Goal: Register for event/course

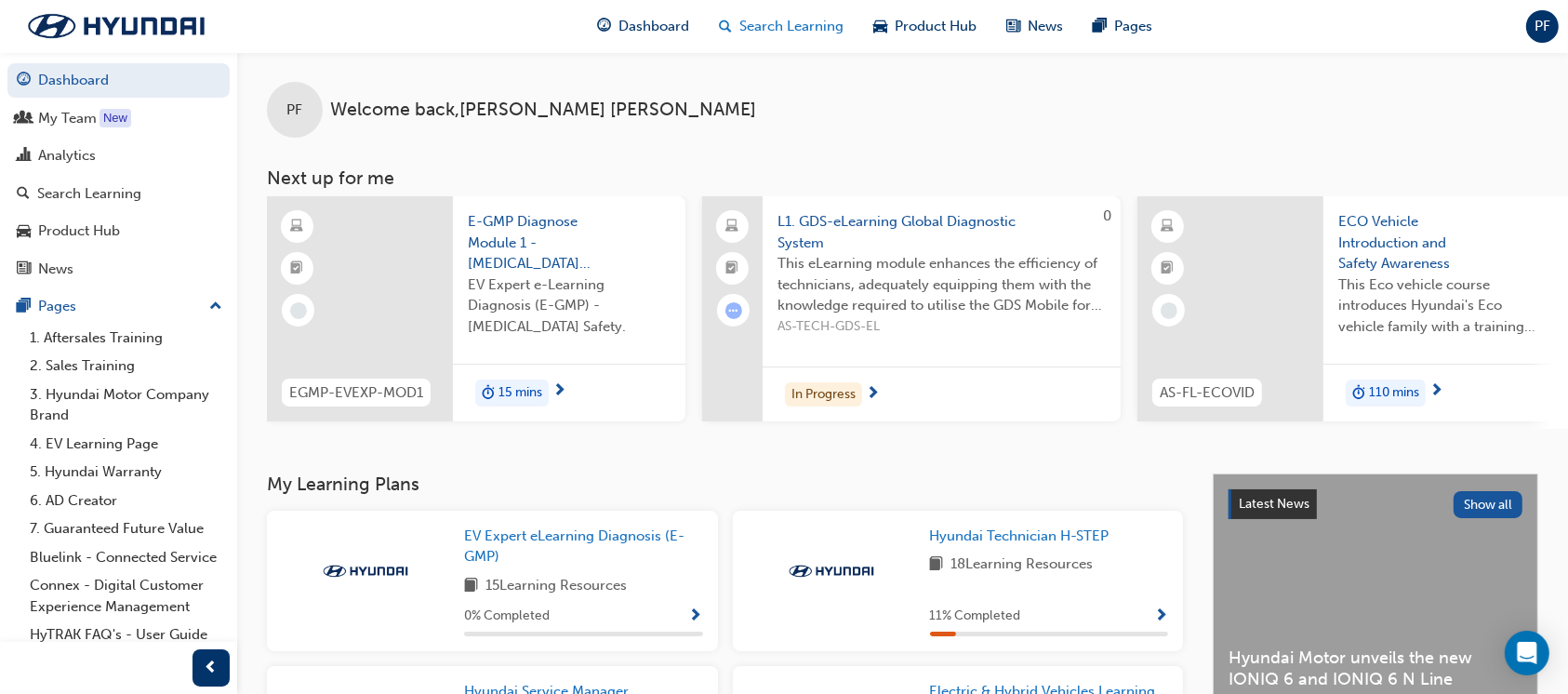
click at [792, 26] on span "Search Learning" at bounding box center [792, 27] width 104 height 22
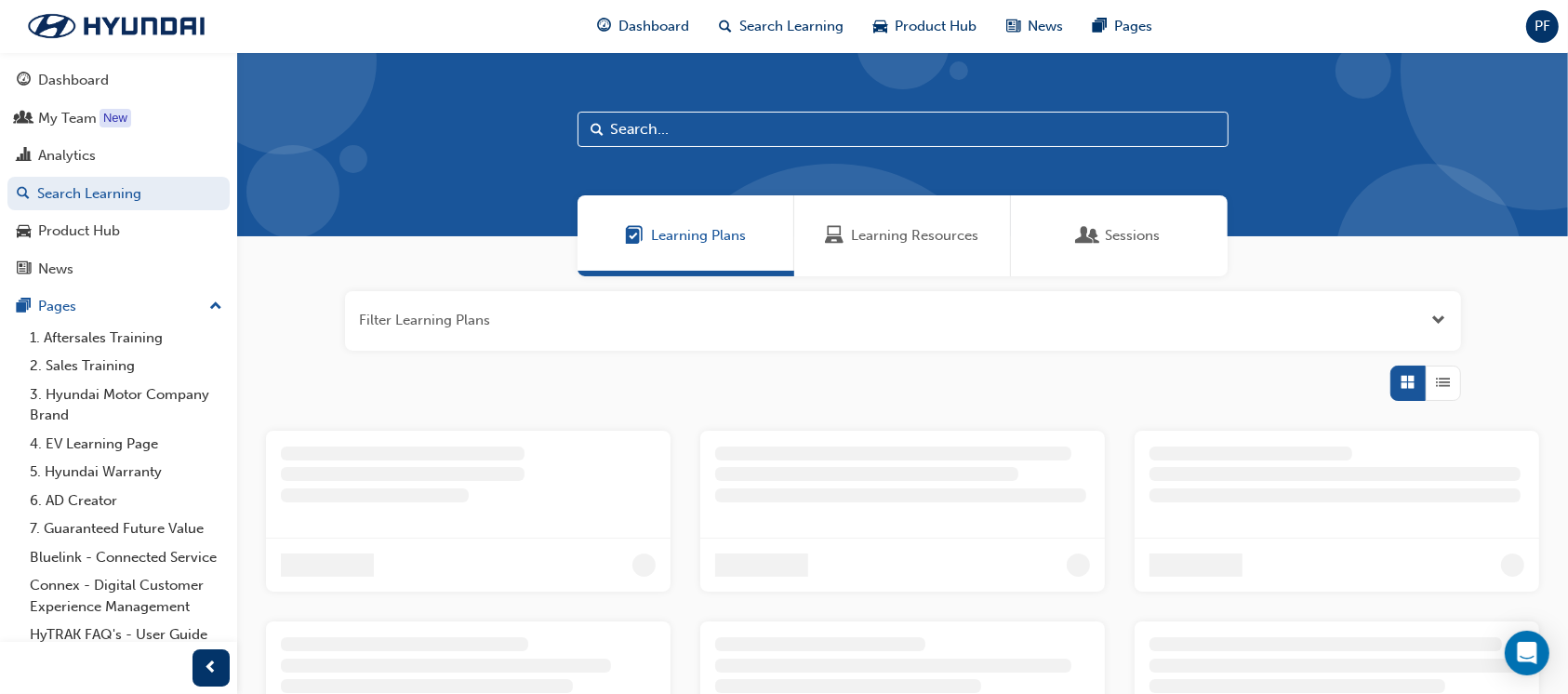
click at [878, 225] on span "Learning Resources" at bounding box center [916, 235] width 127 height 22
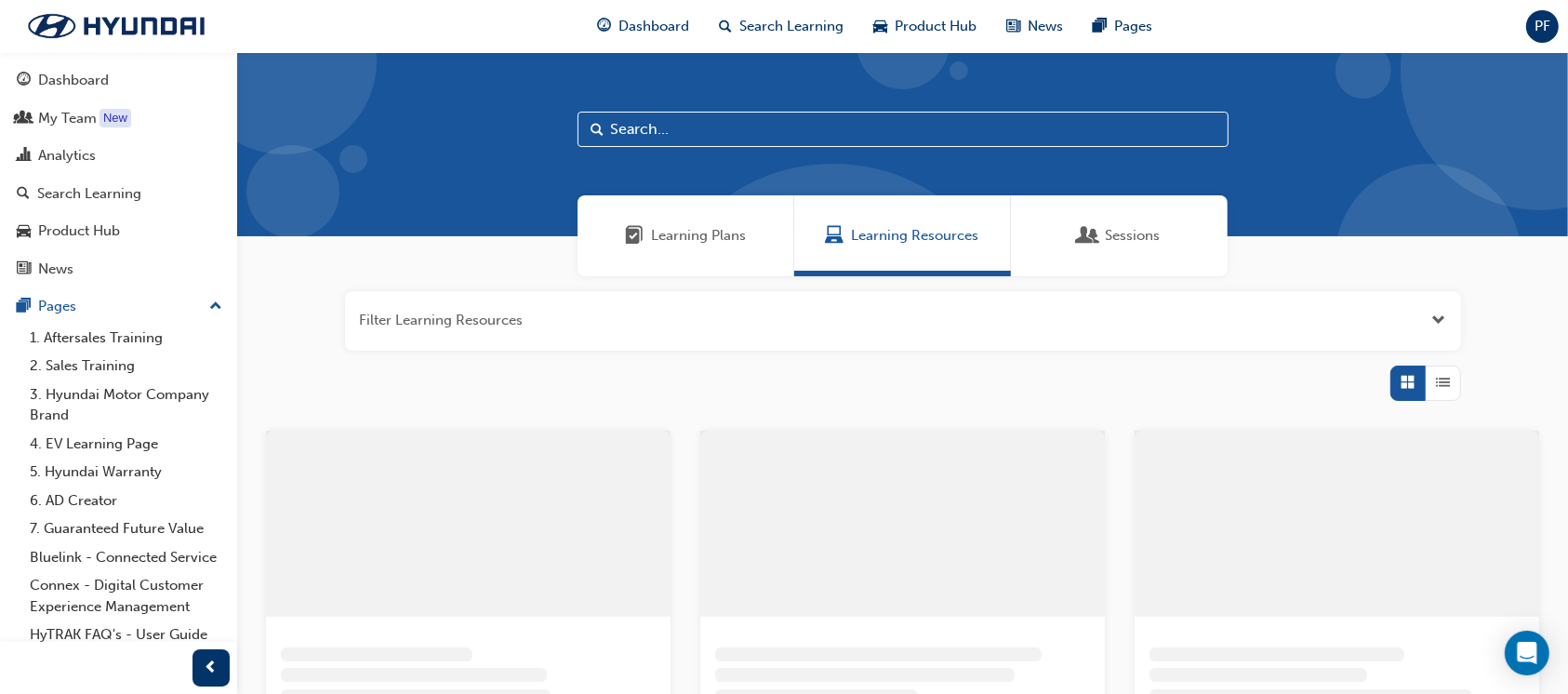
click at [693, 131] on input "text" at bounding box center [903, 129] width 652 height 35
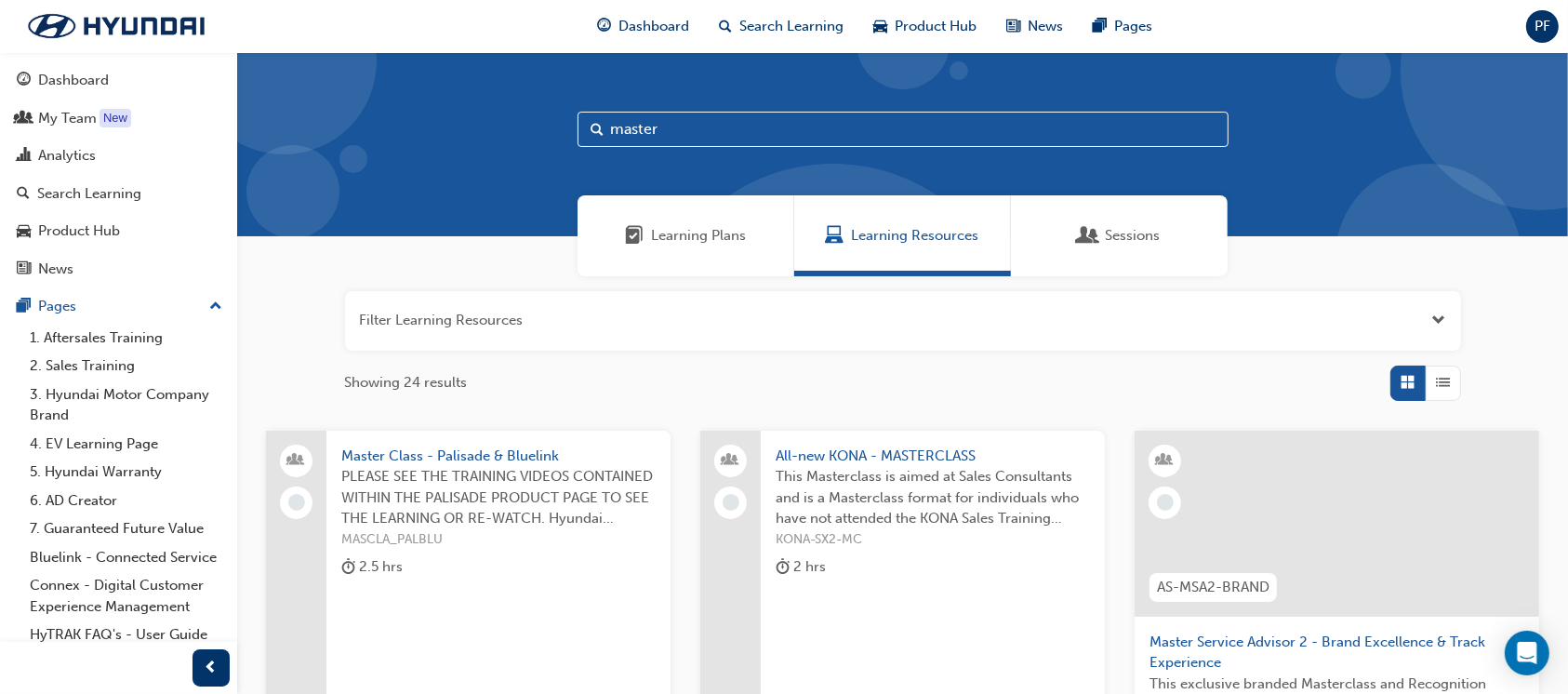
type input "master"
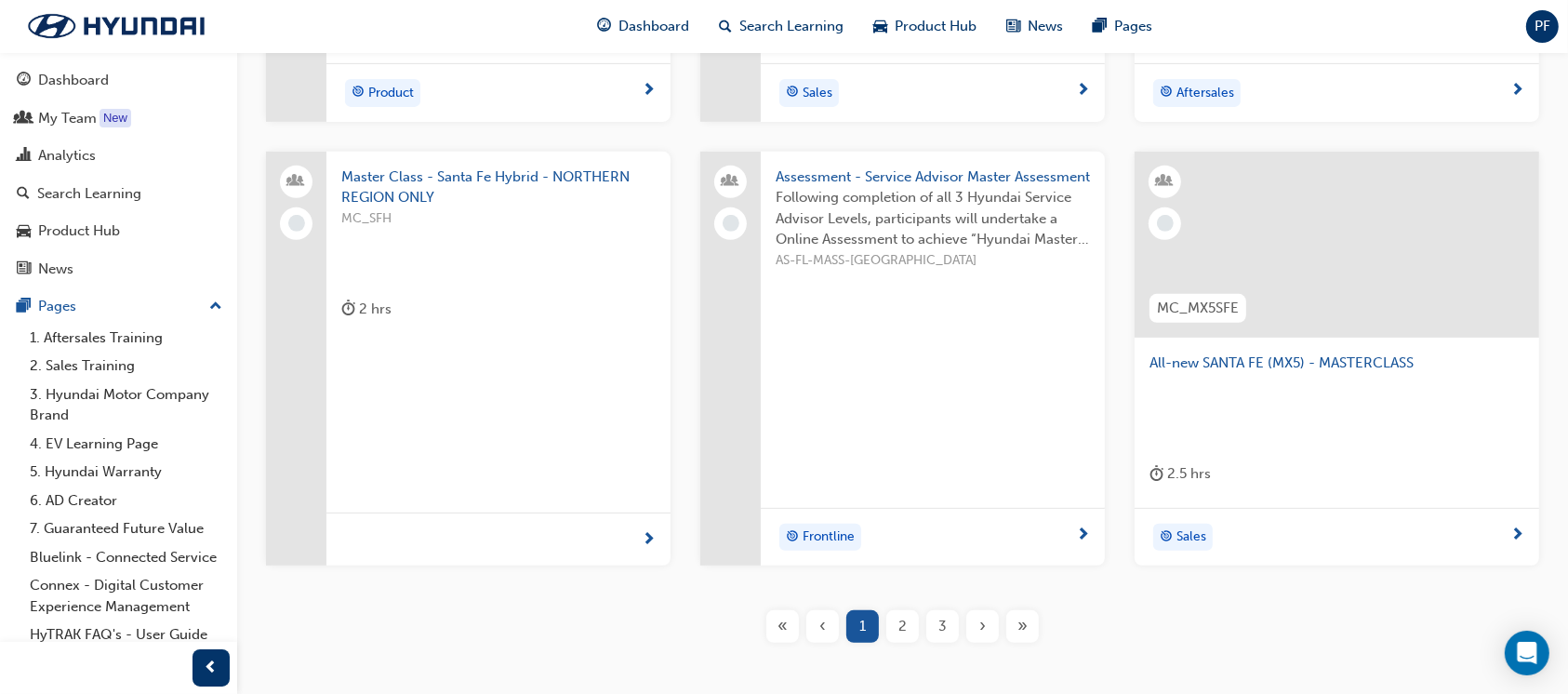
scroll to position [841, 0]
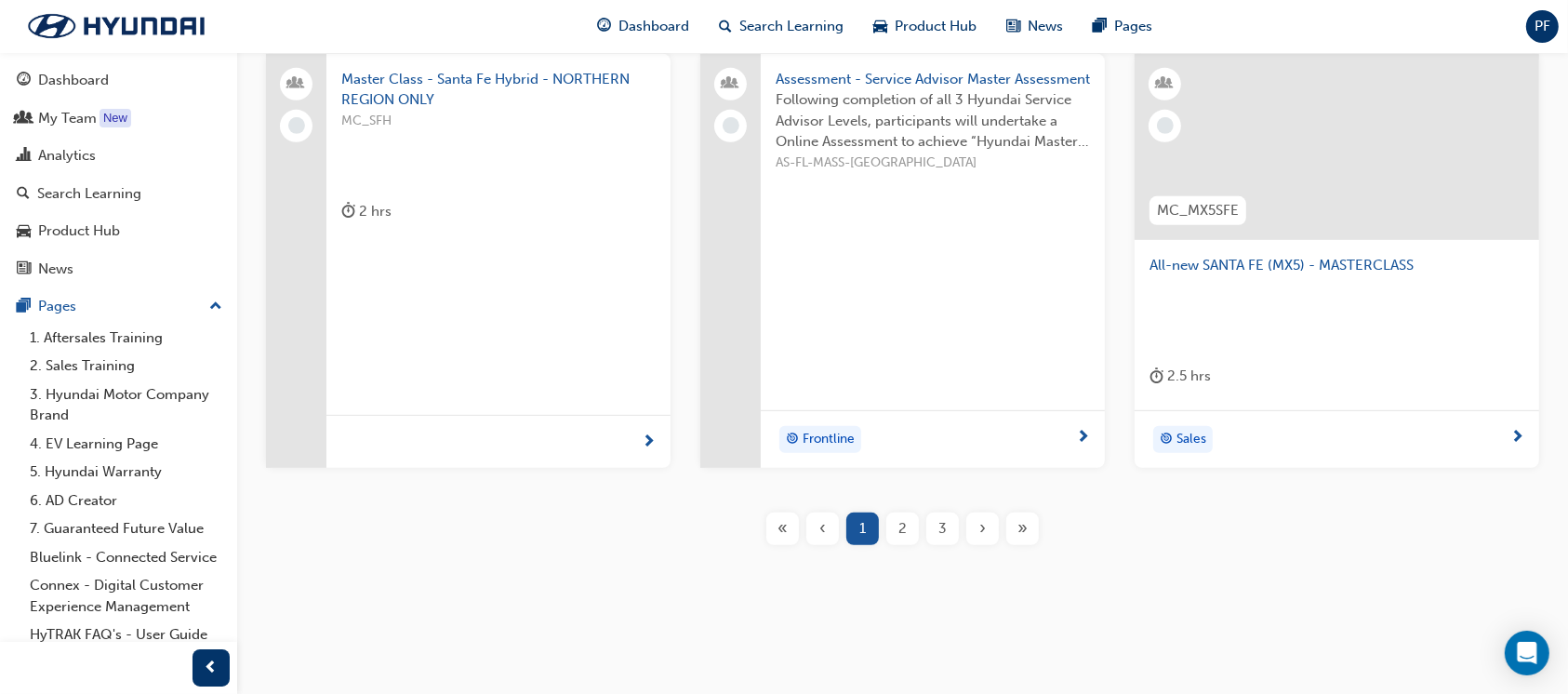
click at [893, 532] on div "2" at bounding box center [902, 529] width 32 height 32
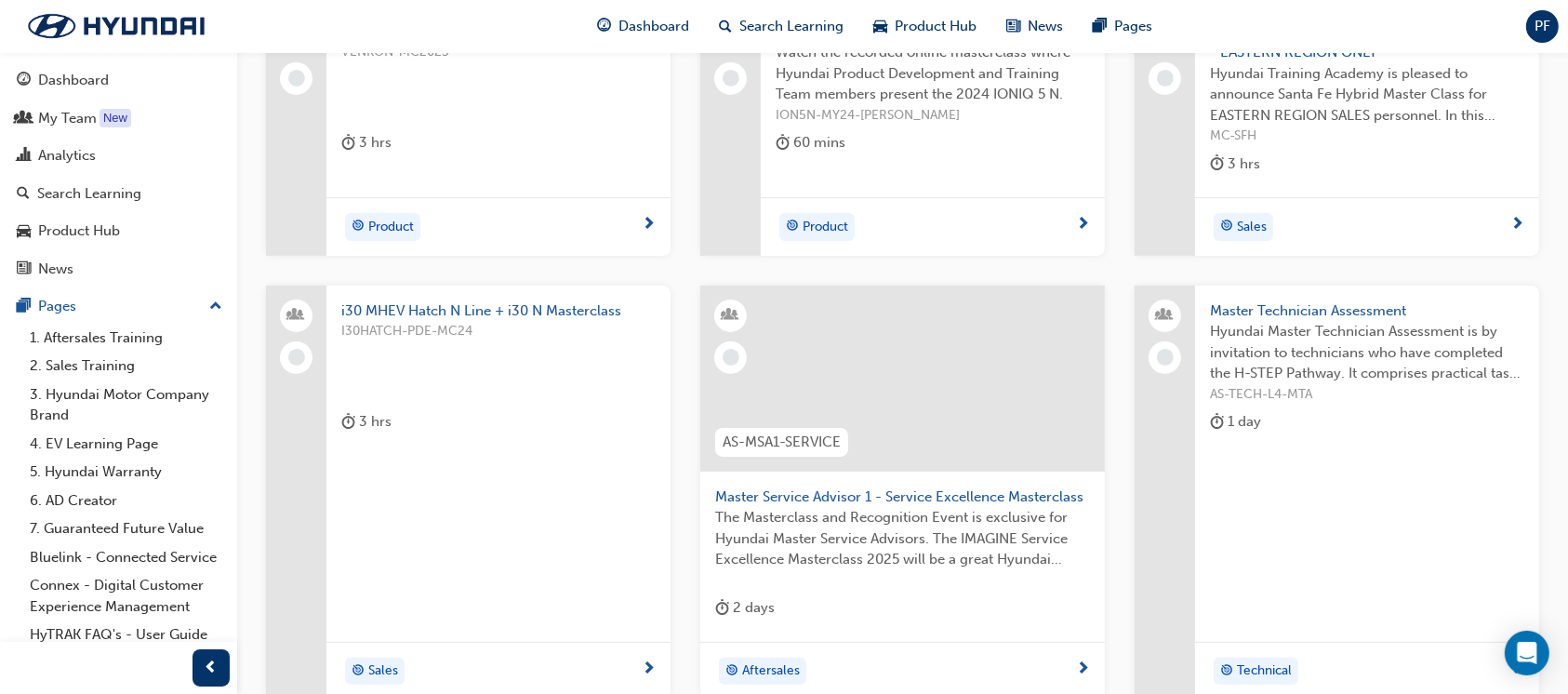
scroll to position [284, 0]
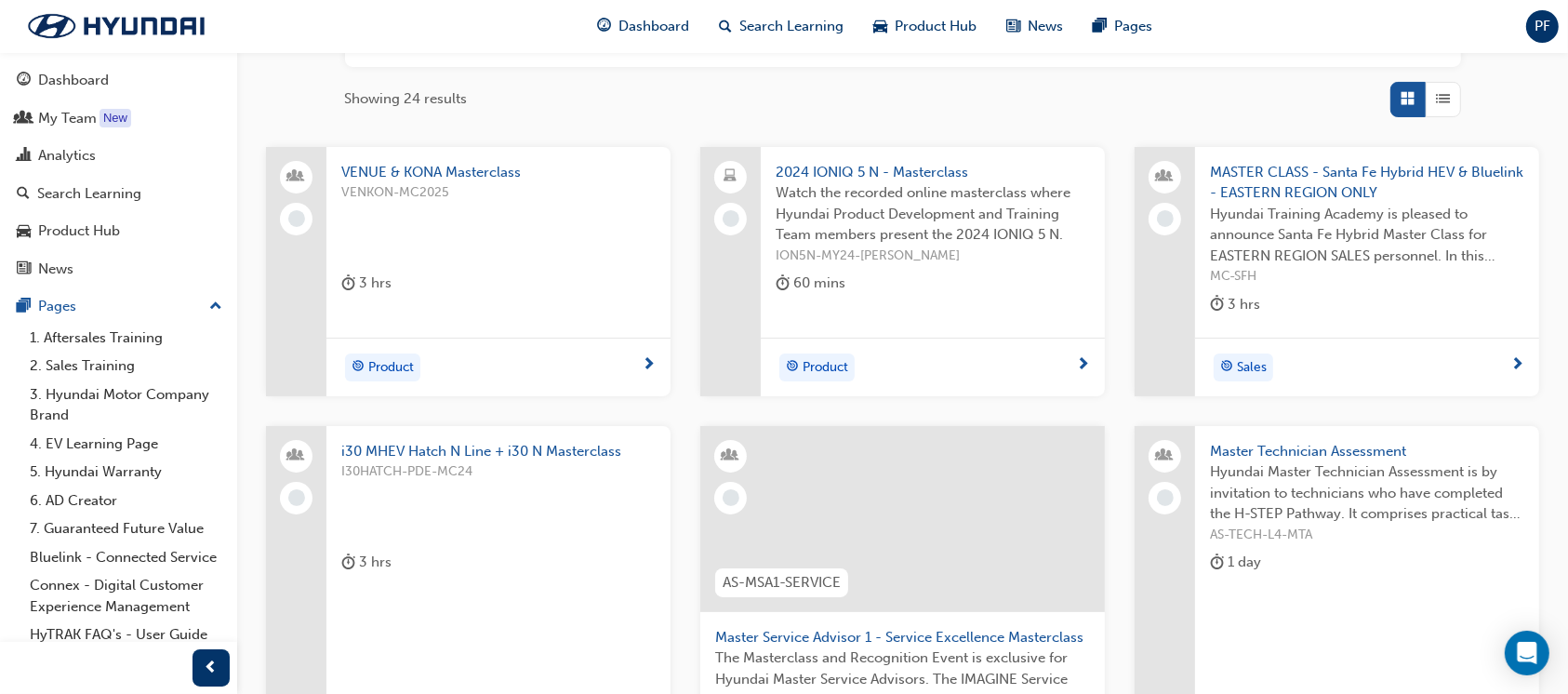
click at [1342, 465] on span "Hyundai Master Technician Assessment is by invitation to technicians who have c…" at bounding box center [1367, 493] width 314 height 64
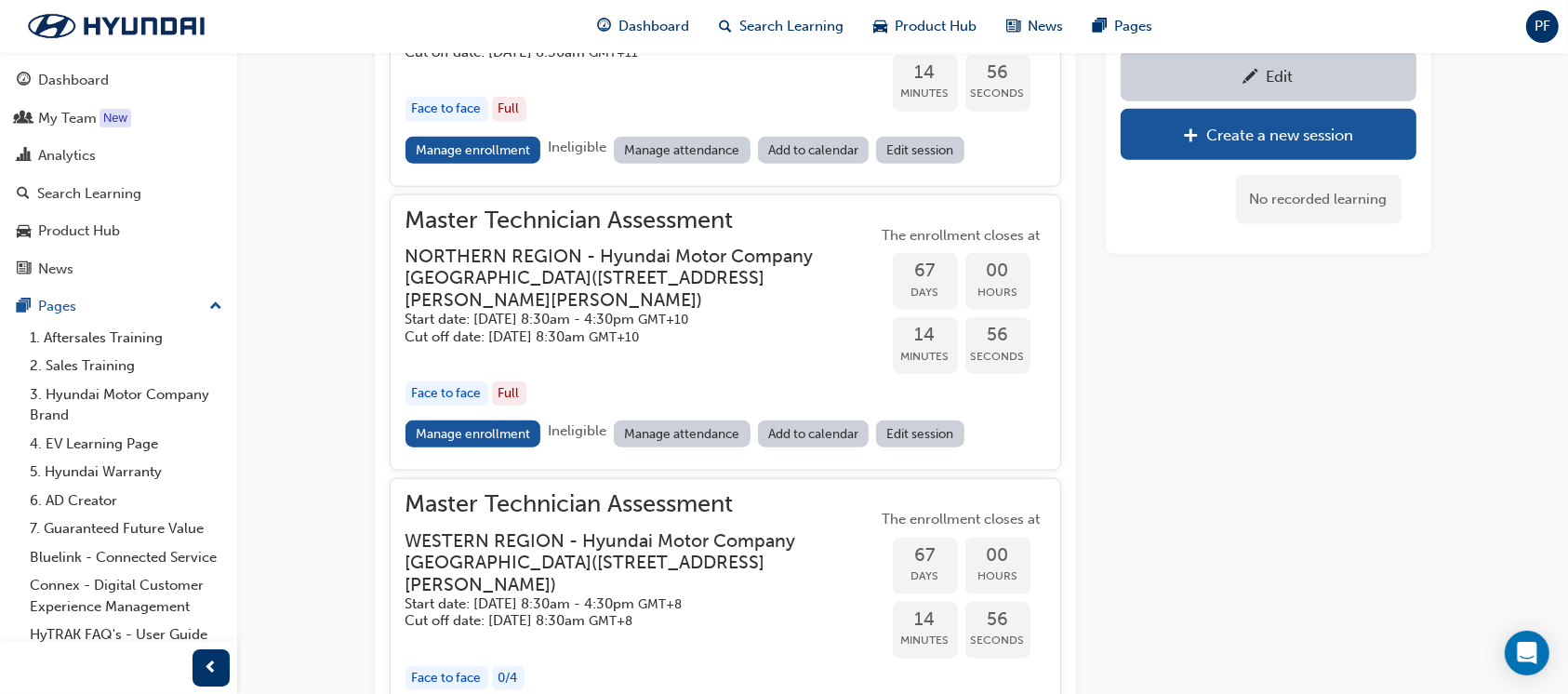
scroll to position [2159, 0]
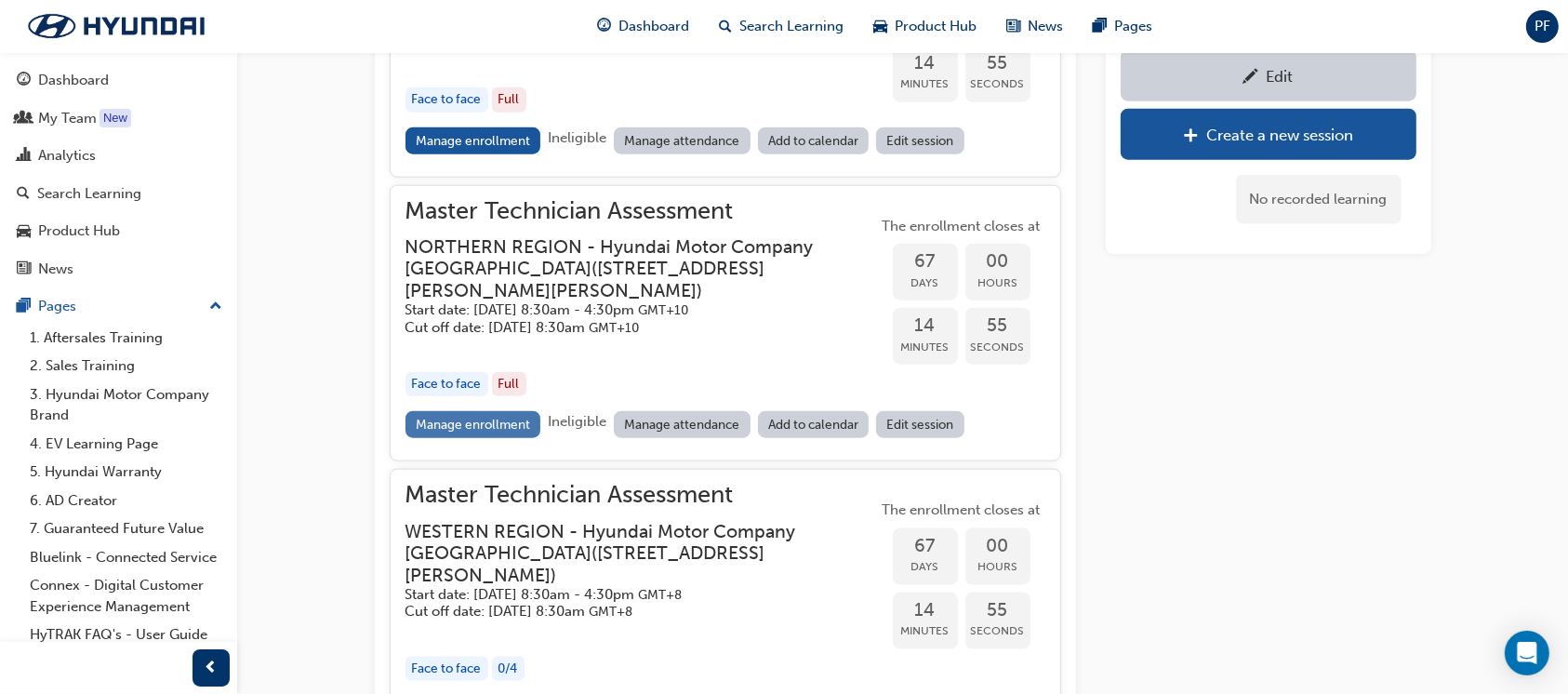
click at [506, 438] on link "Manage enrollment" at bounding box center [473, 424] width 136 height 27
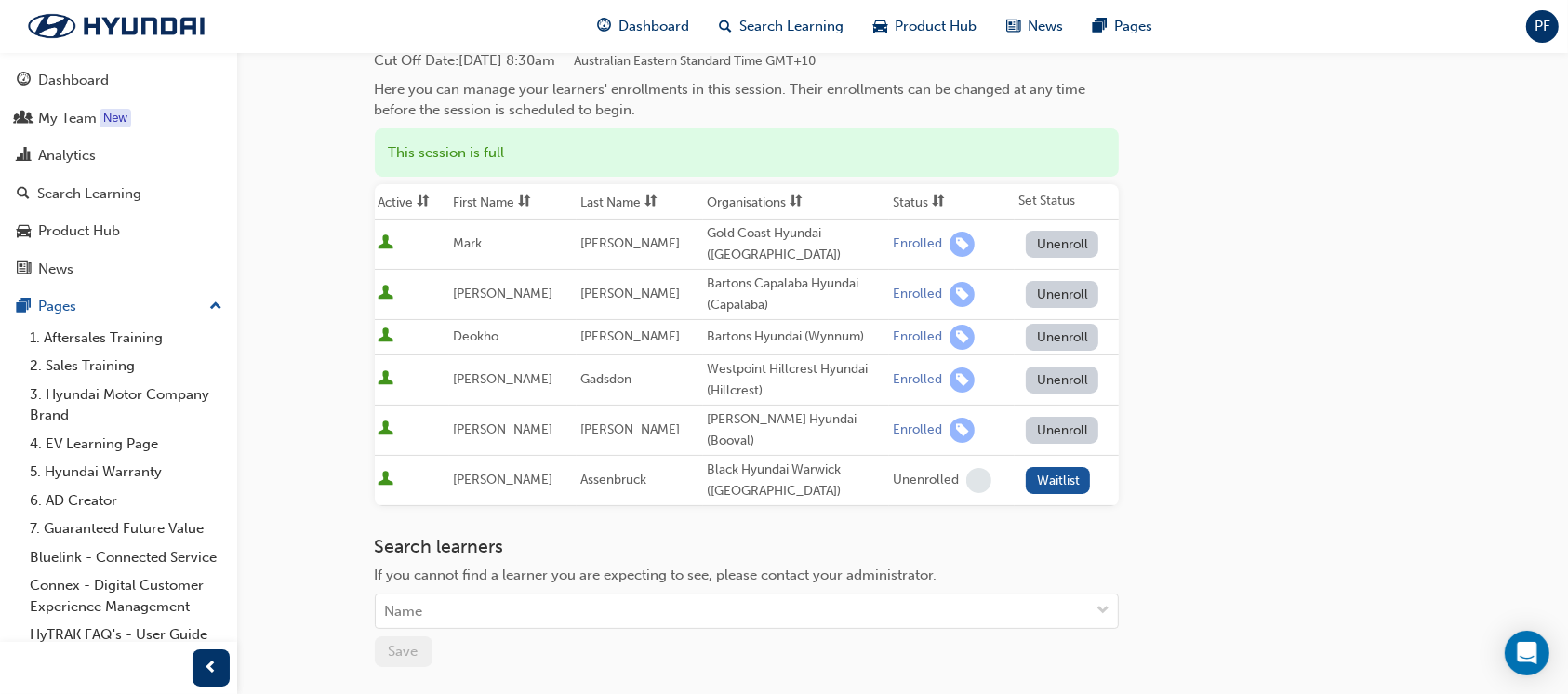
scroll to position [126, 0]
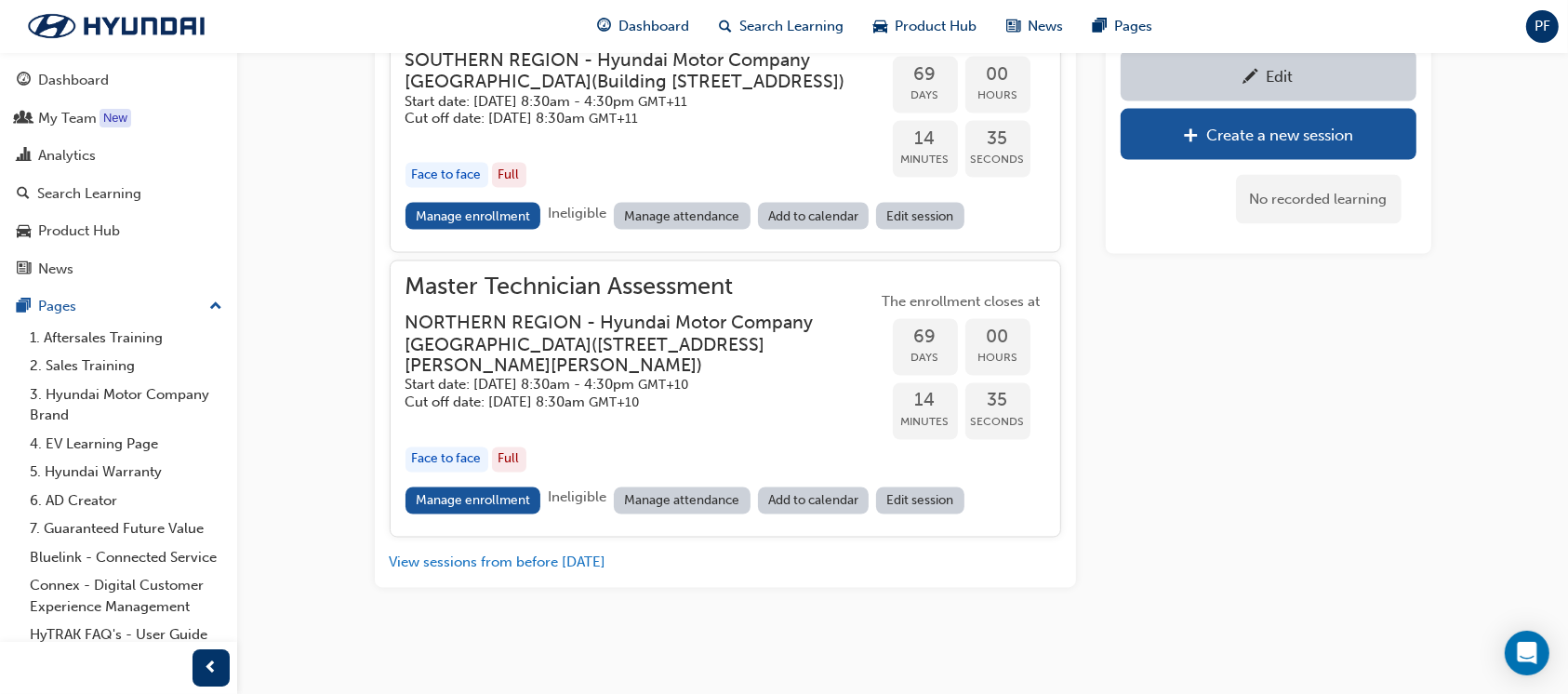
scroll to position [3245, 0]
click at [511, 490] on link "Manage enrollment" at bounding box center [473, 500] width 136 height 27
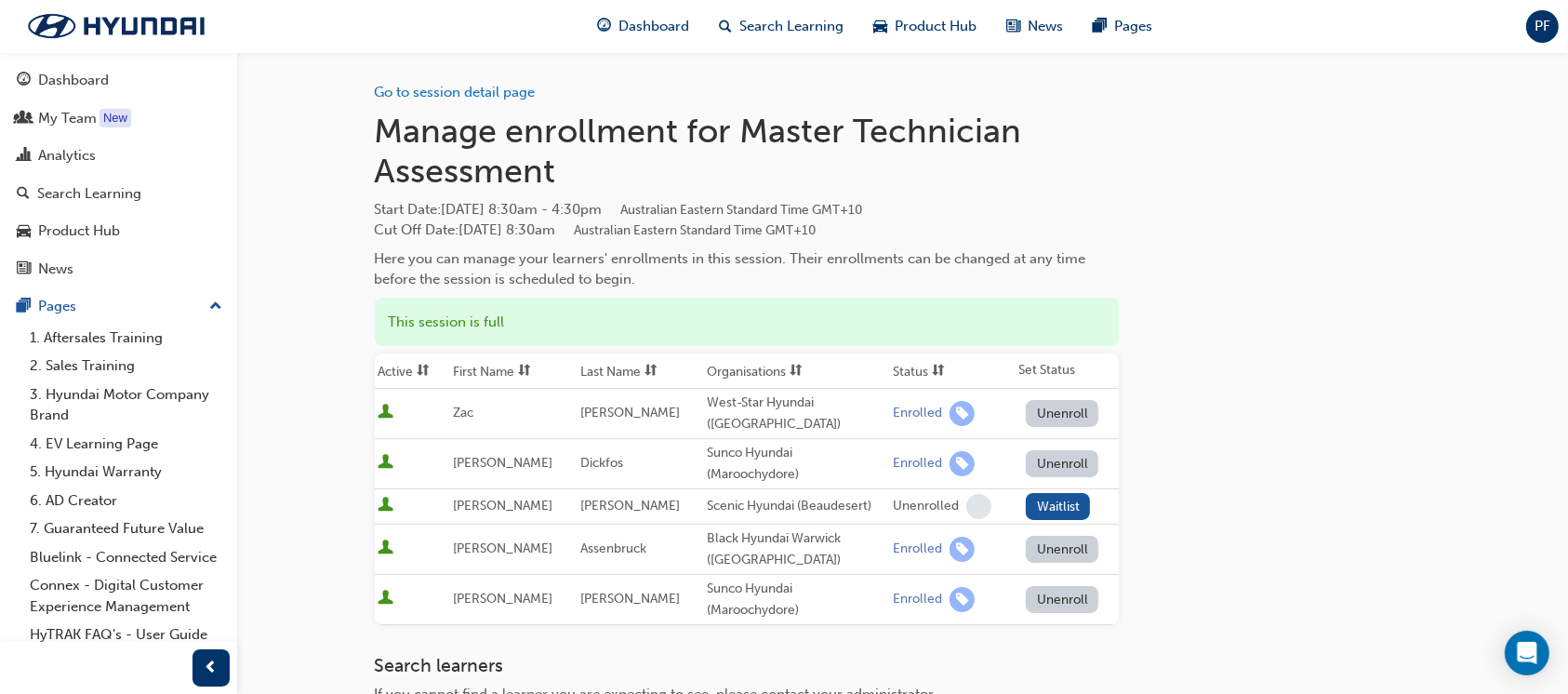
scroll to position [123, 0]
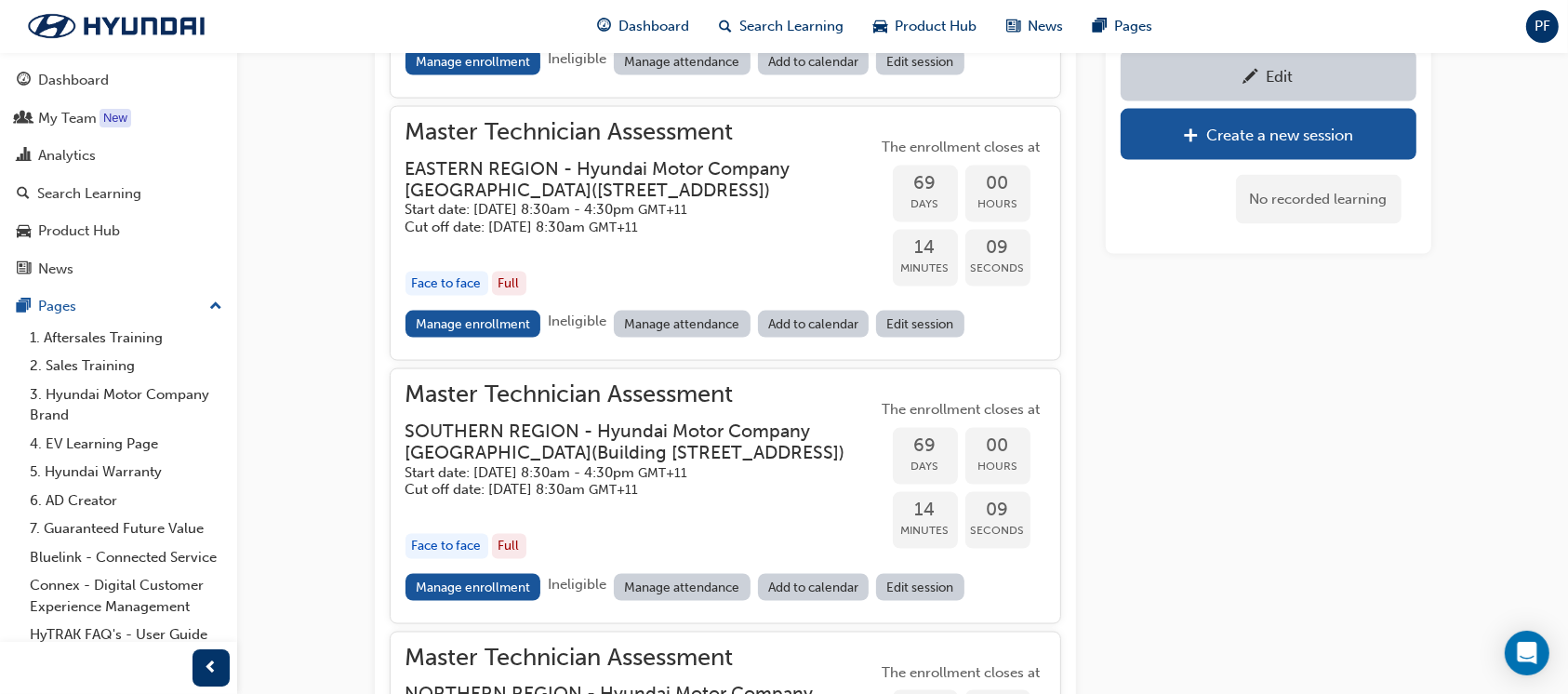
scroll to position [2502, 0]
